Goal: Transaction & Acquisition: Purchase product/service

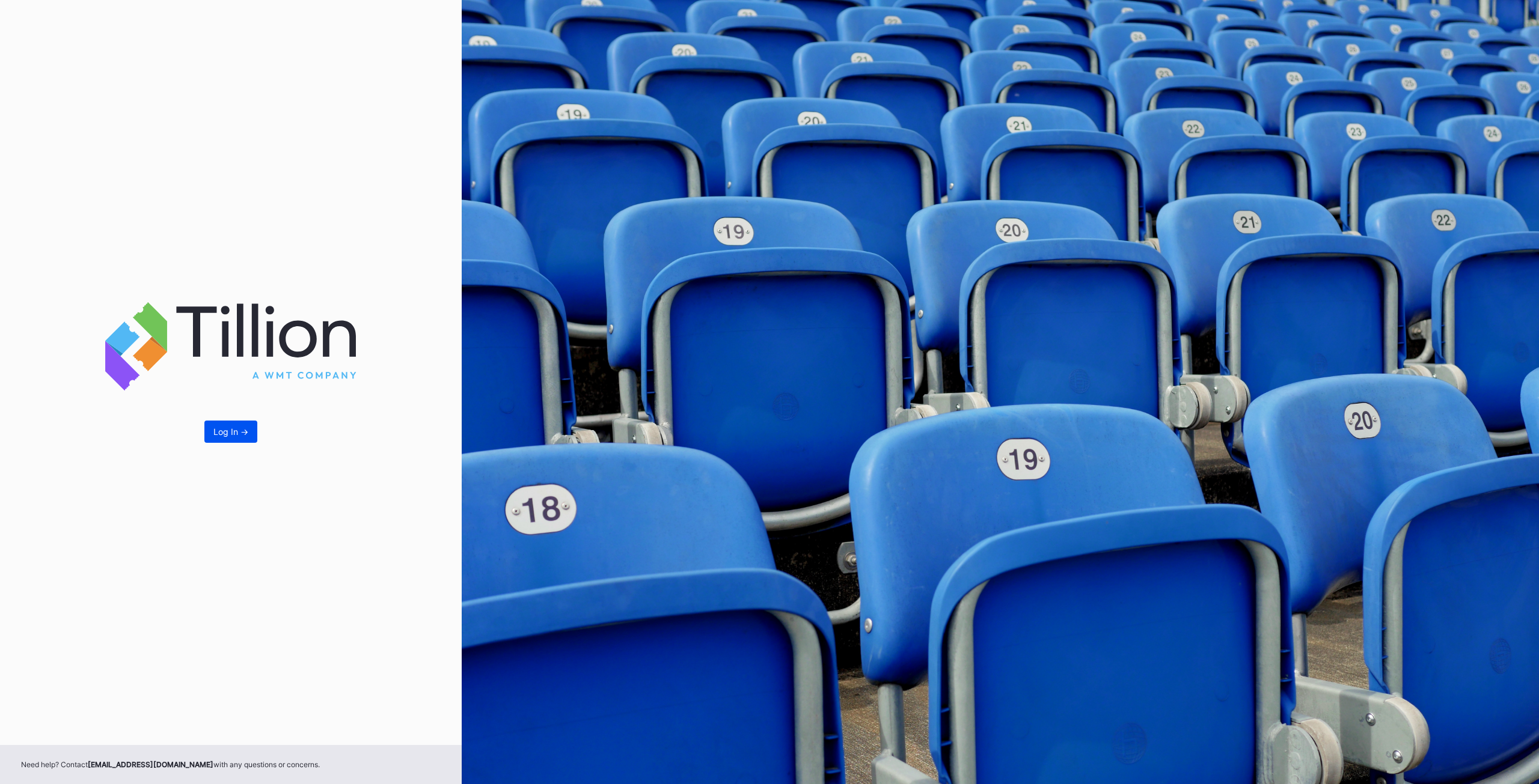
click at [213, 435] on button "Log In ->" at bounding box center [231, 432] width 53 height 22
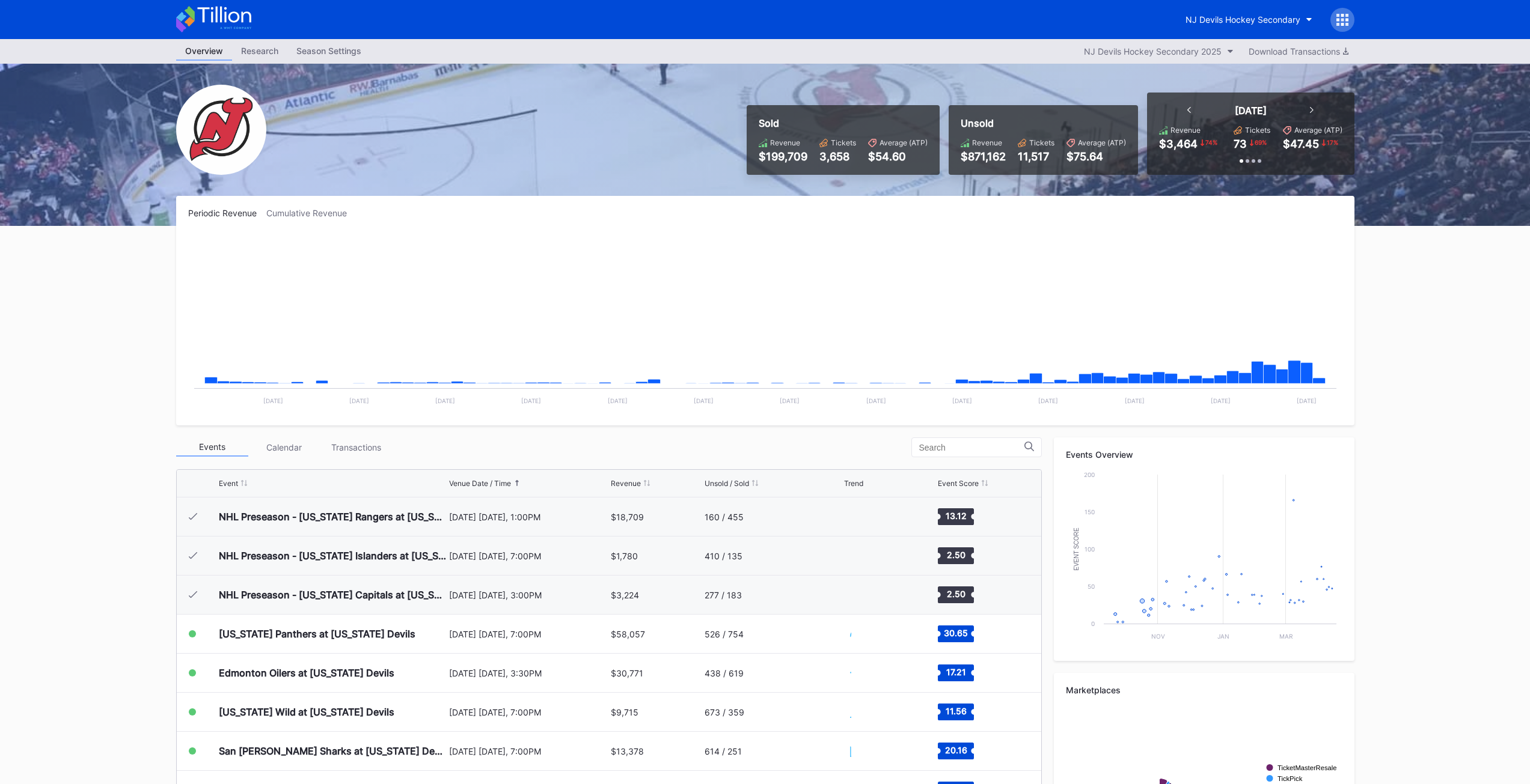
scroll to position [117, 0]
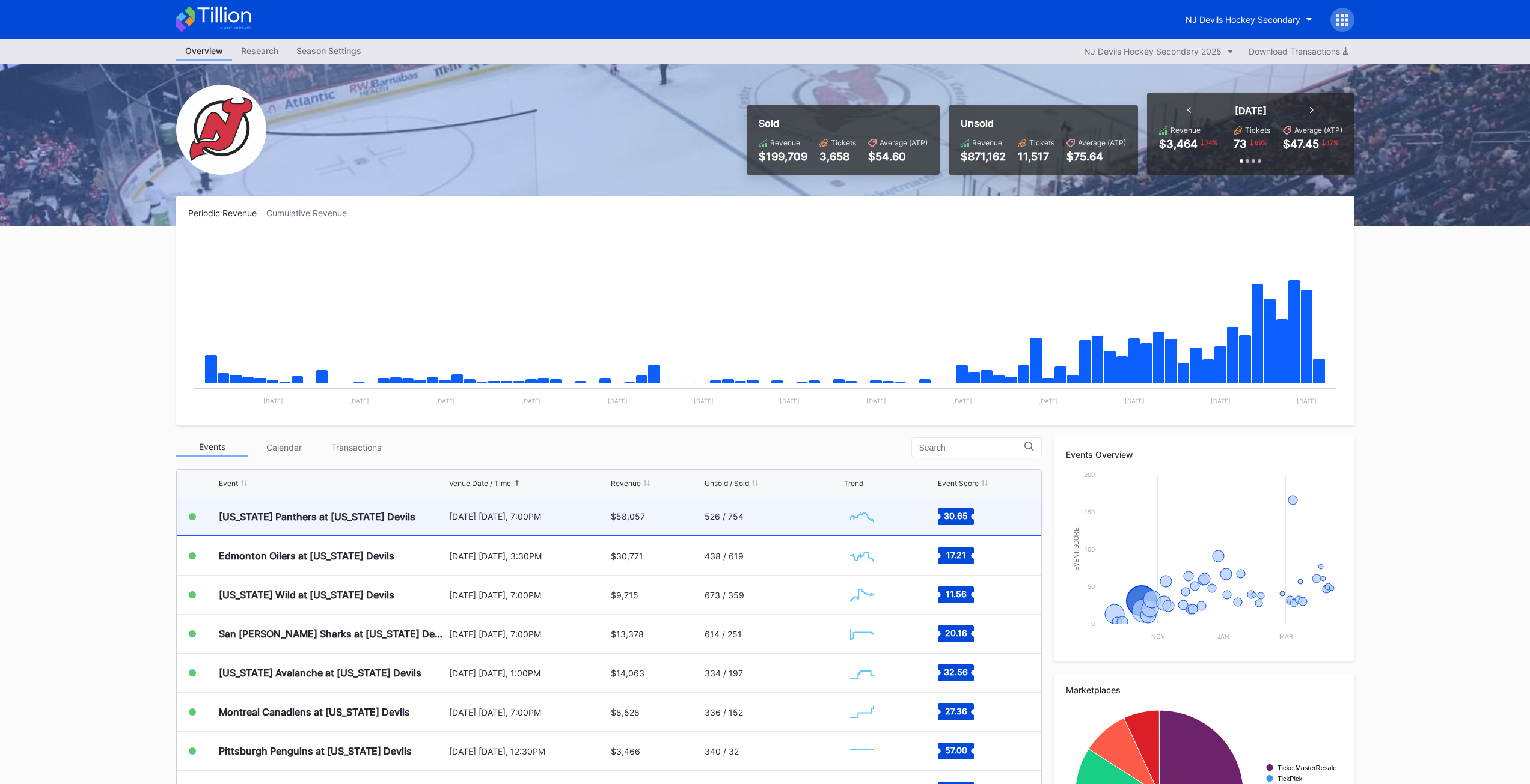
click at [307, 521] on div "[US_STATE] Panthers at [US_STATE] Devils" at bounding box center [317, 517] width 197 height 12
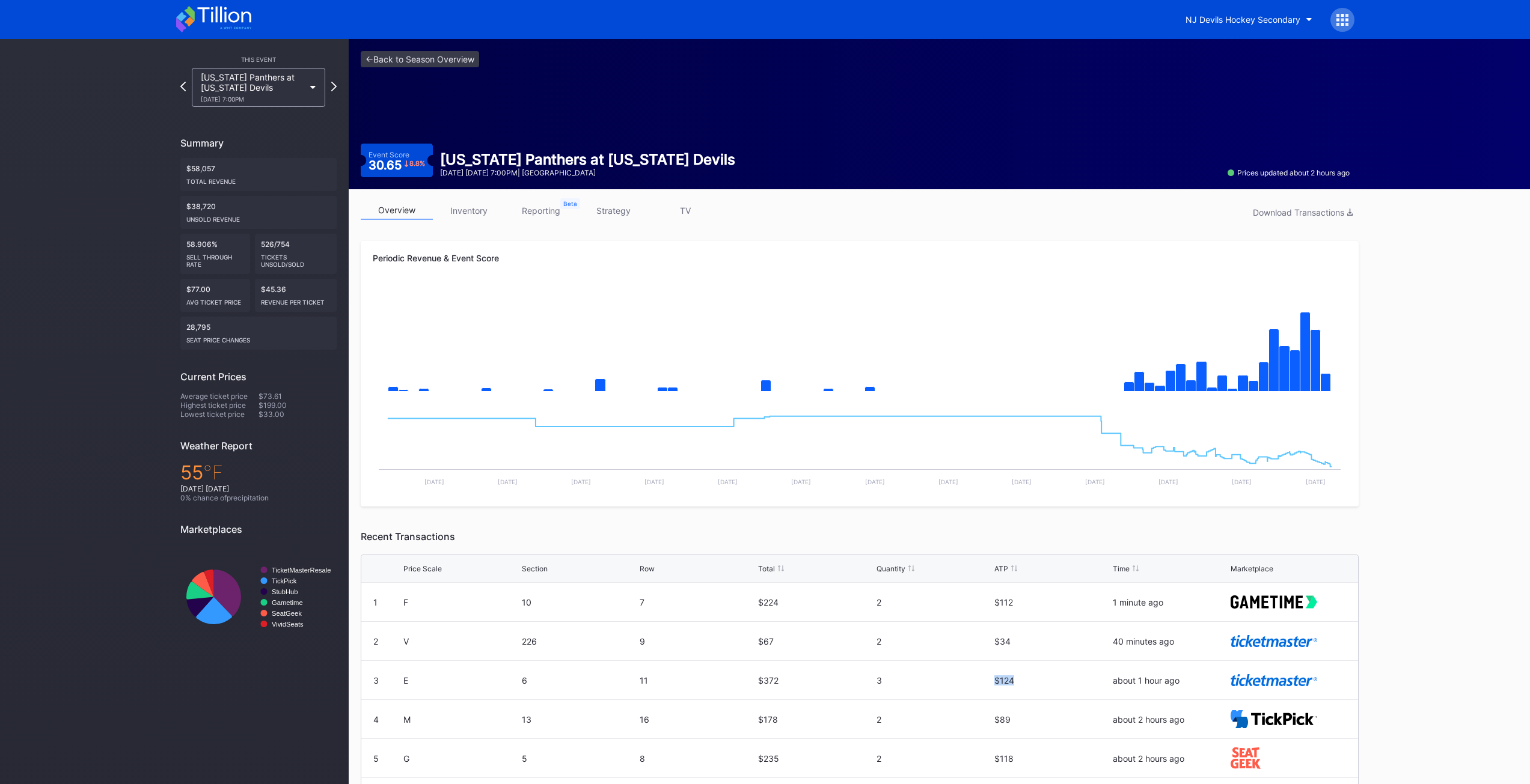
drag, startPoint x: 1009, startPoint y: 679, endPoint x: 989, endPoint y: 679, distance: 20.0
click at [995, 679] on div "$124" at bounding box center [1052, 680] width 115 height 10
click at [987, 679] on div "3 E 6 11 $372 3 $124 about 1 hour ago" at bounding box center [860, 680] width 997 height 39
drag, startPoint x: 987, startPoint y: 681, endPoint x: 1008, endPoint y: 681, distance: 21.0
click at [1008, 681] on div "3 E 6 11 $372 3 $124 about 1 hour ago" at bounding box center [860, 680] width 997 height 39
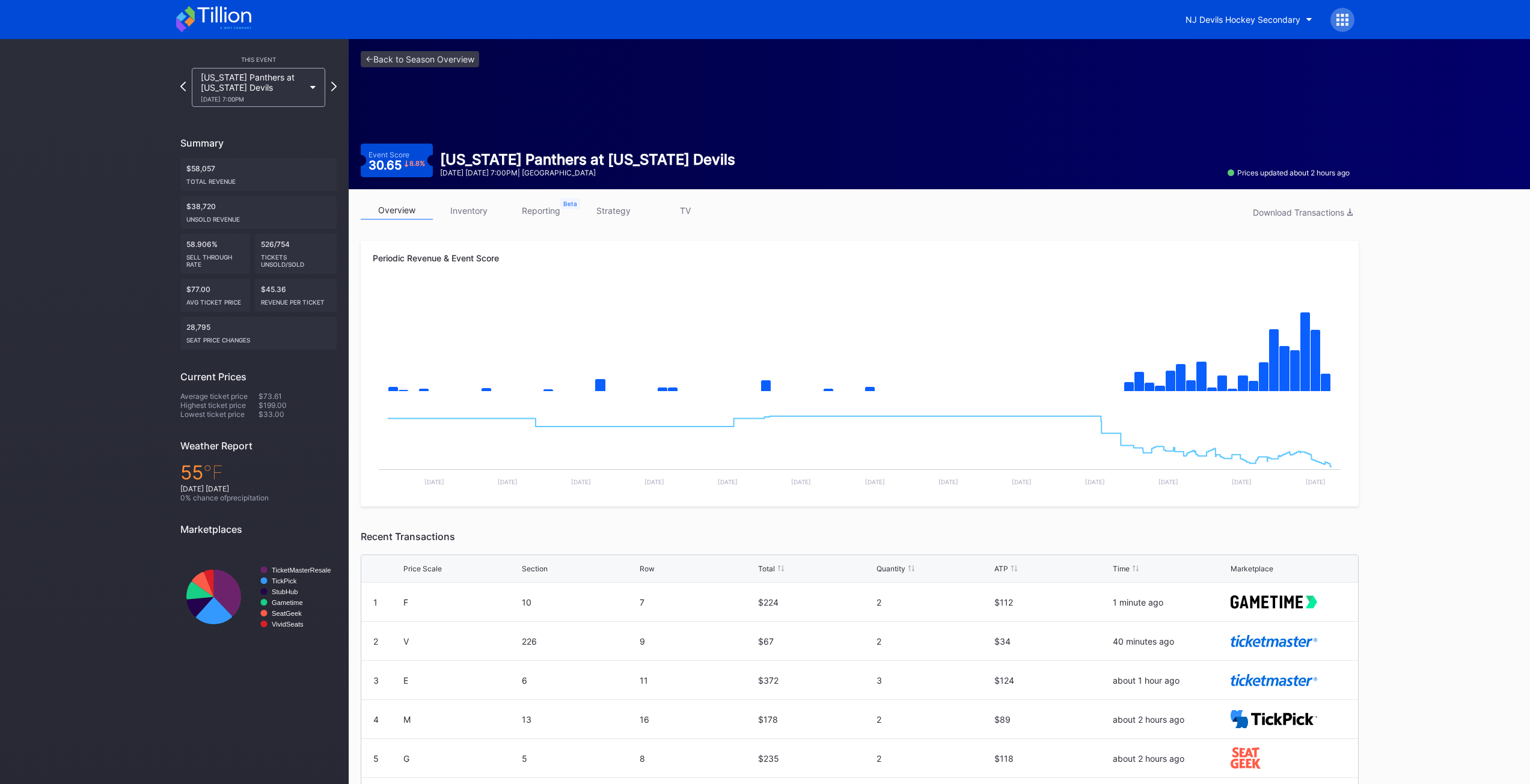
click at [968, 682] on div "3" at bounding box center [934, 680] width 115 height 10
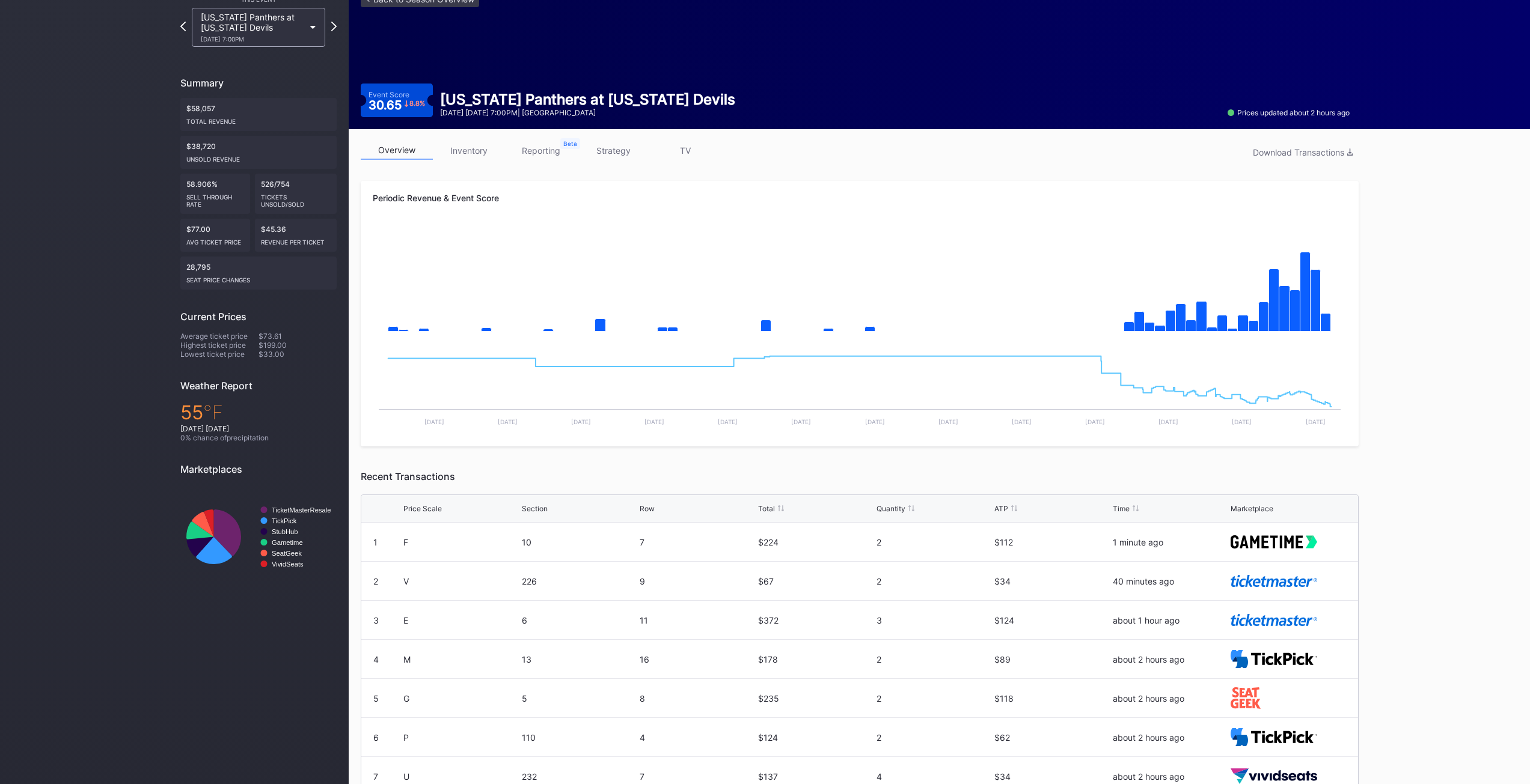
click at [465, 149] on link "inventory" at bounding box center [469, 150] width 72 height 19
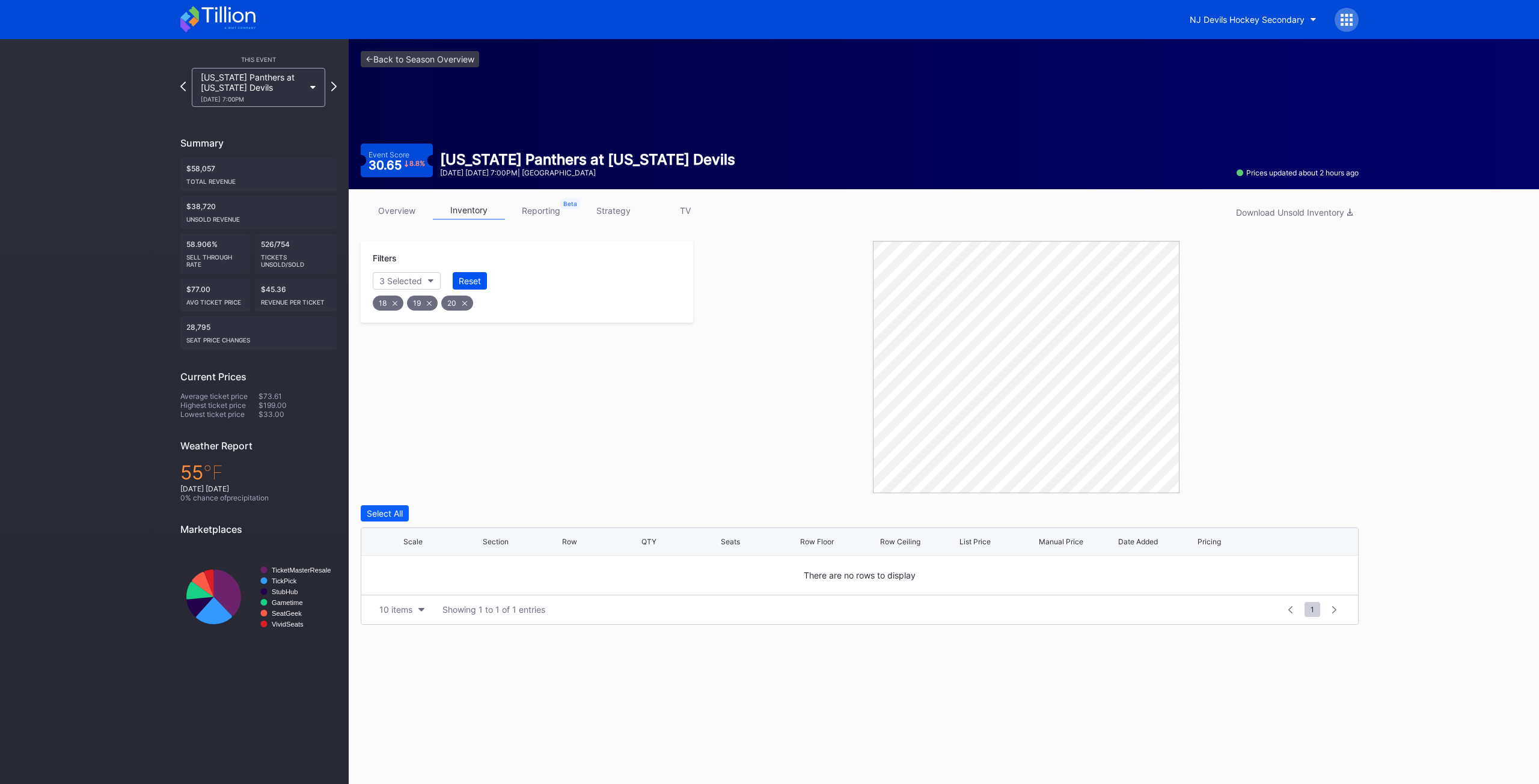
click at [463, 284] on div "Reset" at bounding box center [470, 281] width 22 height 10
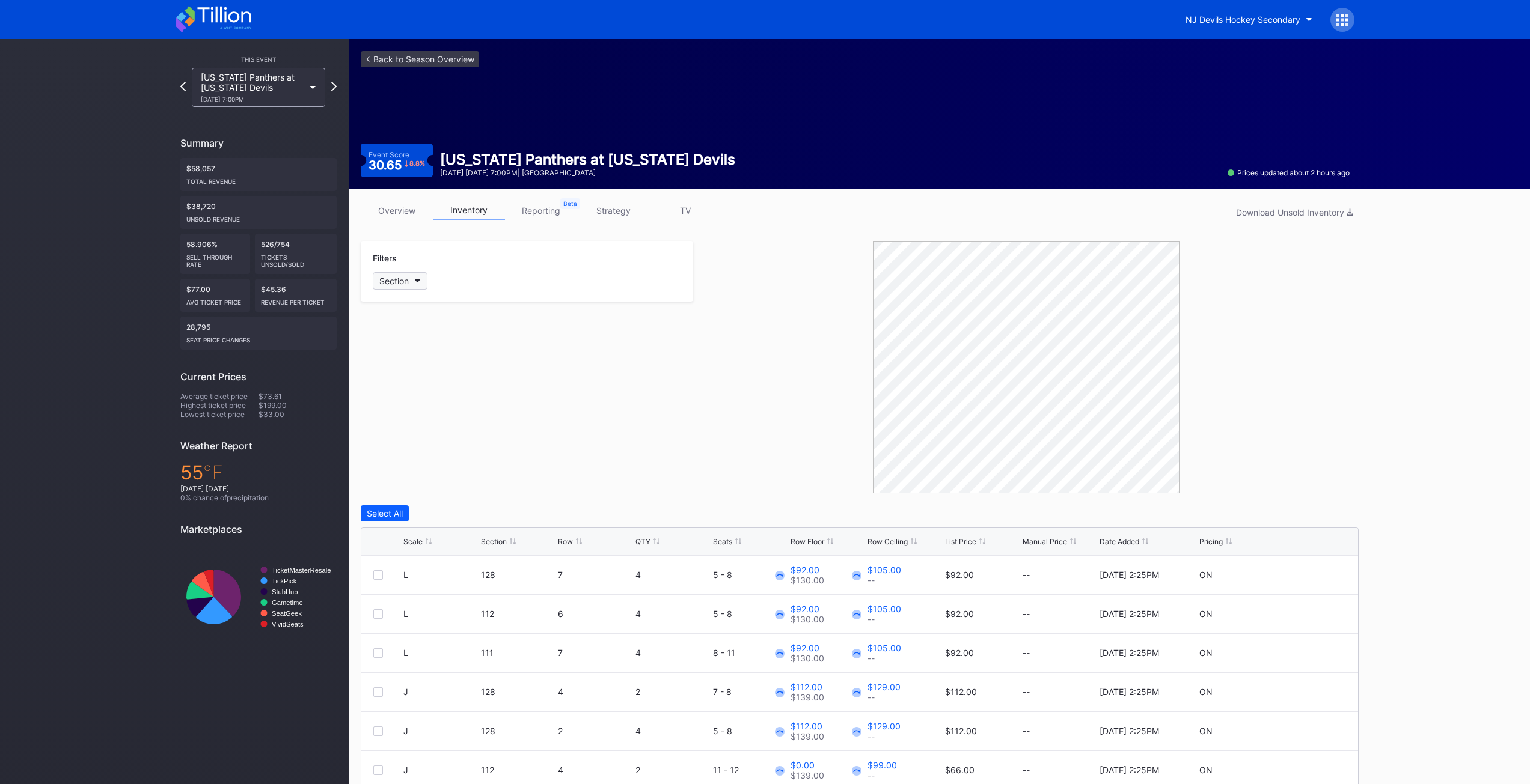
click at [418, 284] on button "Section" at bounding box center [400, 281] width 55 height 17
click at [401, 206] on link "overview" at bounding box center [396, 210] width 72 height 19
